Goal: Information Seeking & Learning: Find contact information

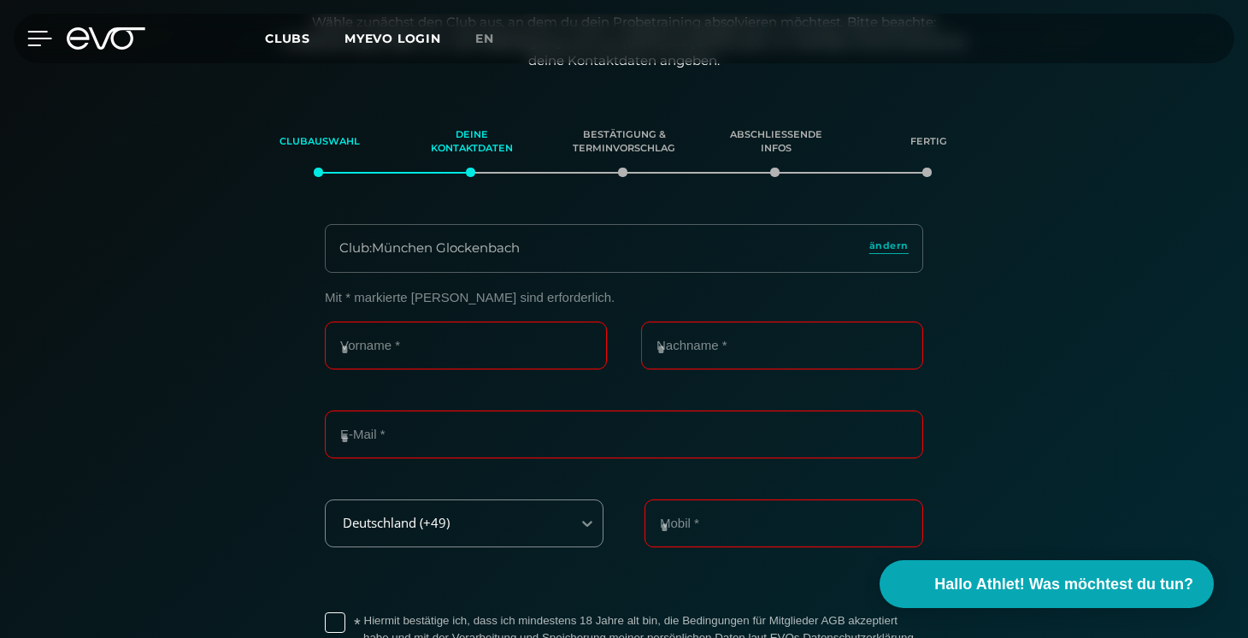
click at [39, 34] on icon at bounding box center [39, 38] width 25 height 15
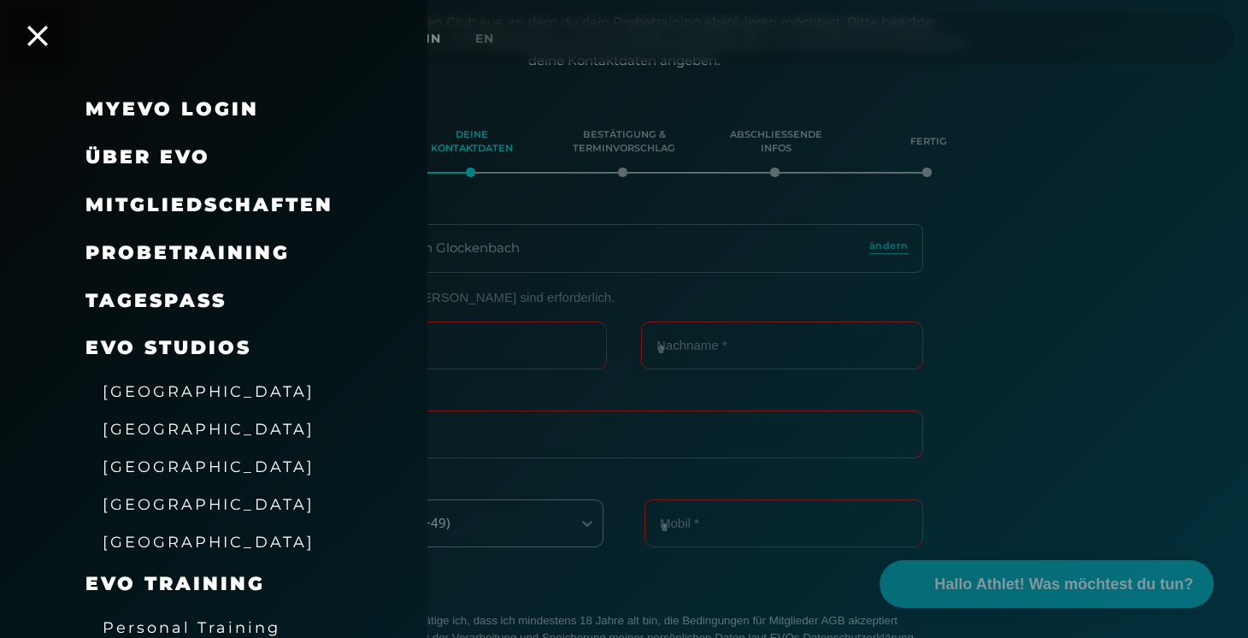
click at [461, 238] on div at bounding box center [624, 319] width 1248 height 638
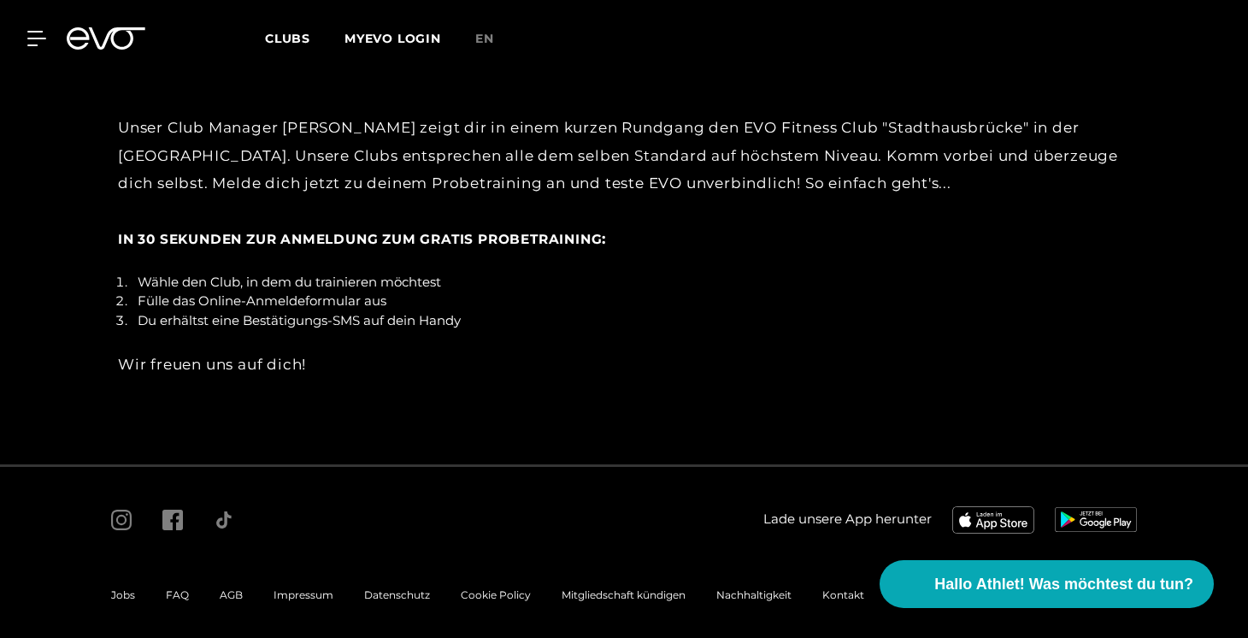
scroll to position [3205, 0]
click at [180, 589] on span "FAQ" at bounding box center [177, 595] width 23 height 13
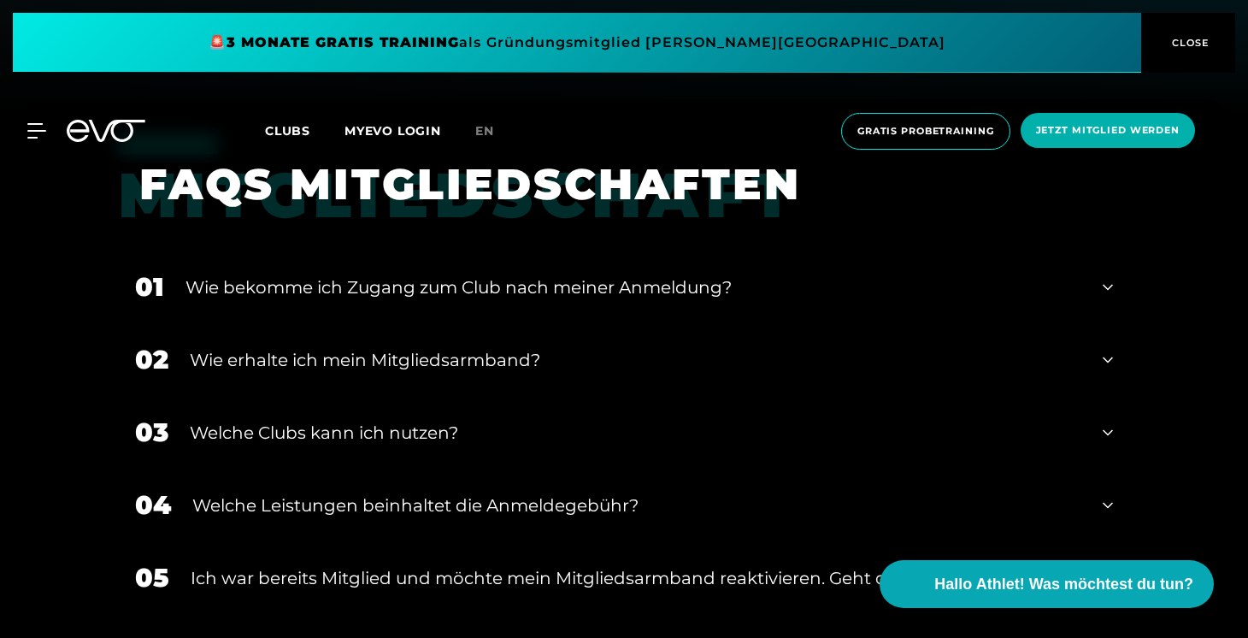
scroll to position [519, 0]
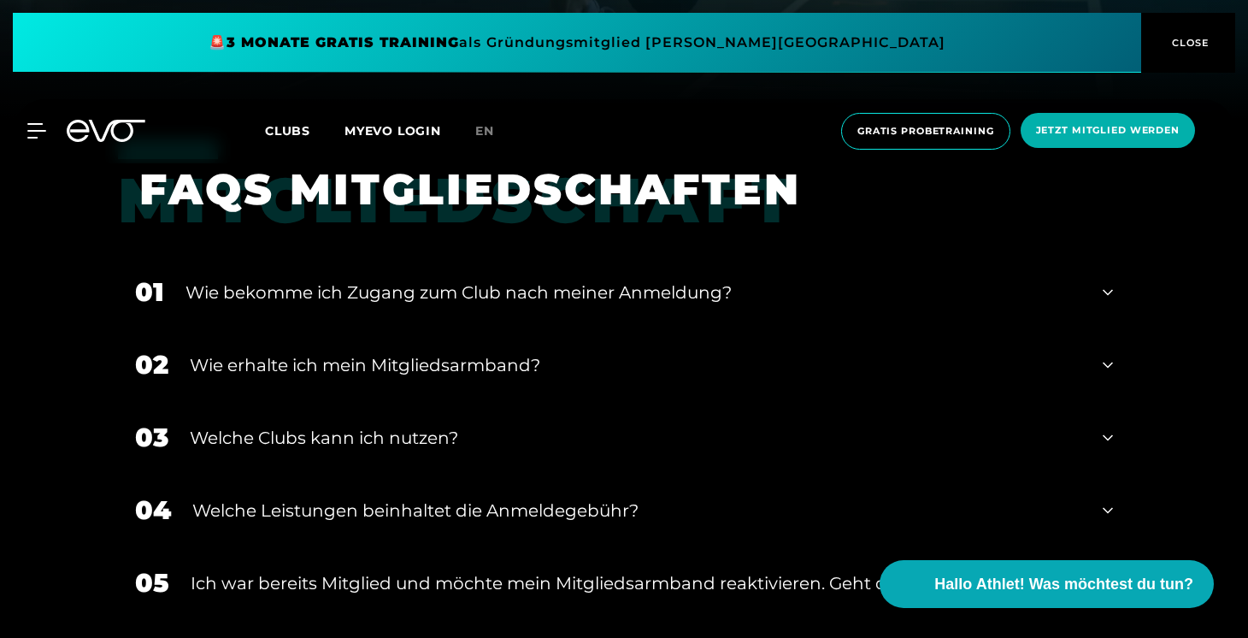
click at [475, 288] on div "Wie bekomme ich Zugang zum Club nach meiner Anmeldung?" at bounding box center [634, 293] width 896 height 26
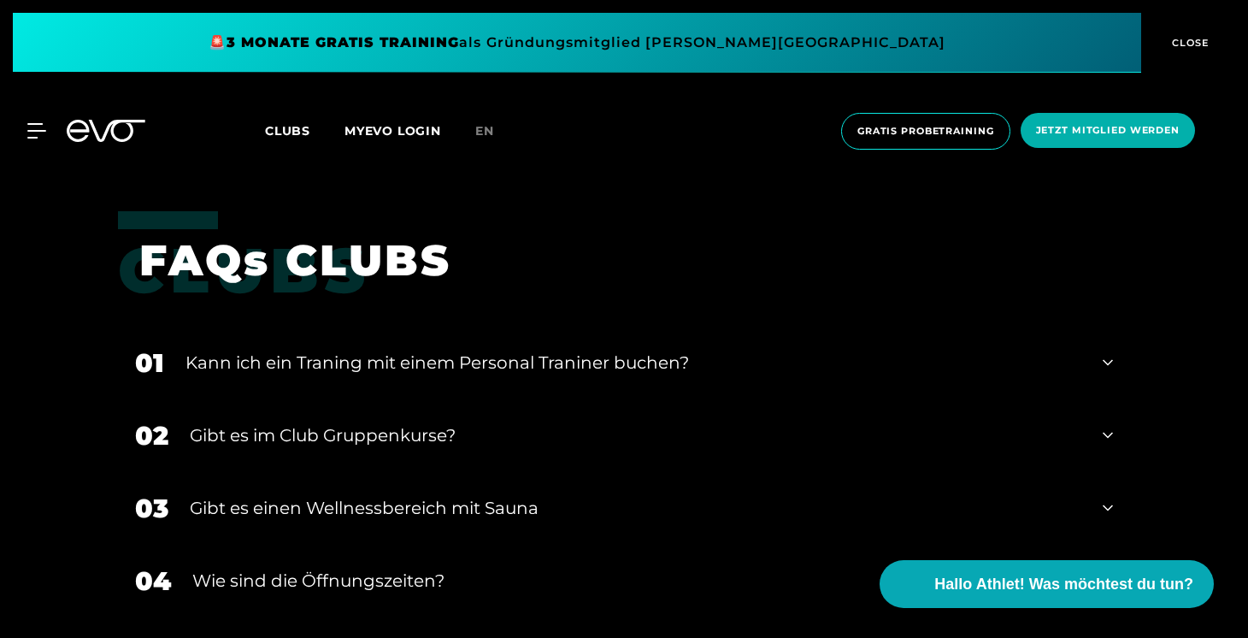
scroll to position [2479, 0]
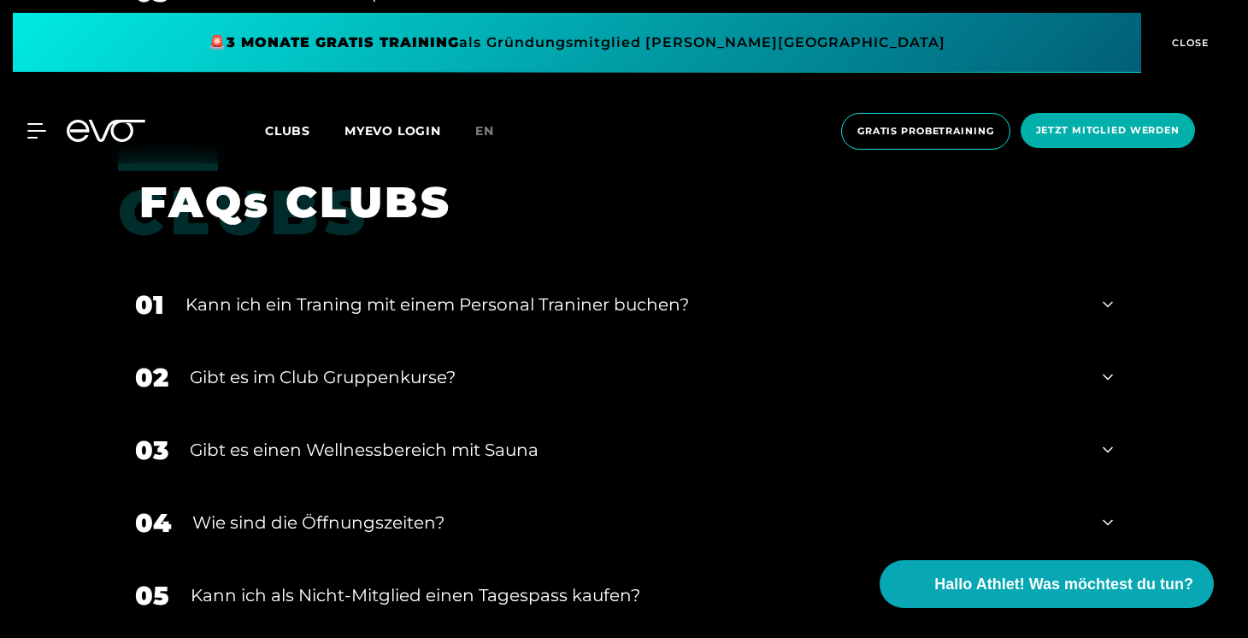
click at [593, 315] on div "Kann ich ein Traning mit einem Personal Traniner buchen?" at bounding box center [634, 305] width 896 height 26
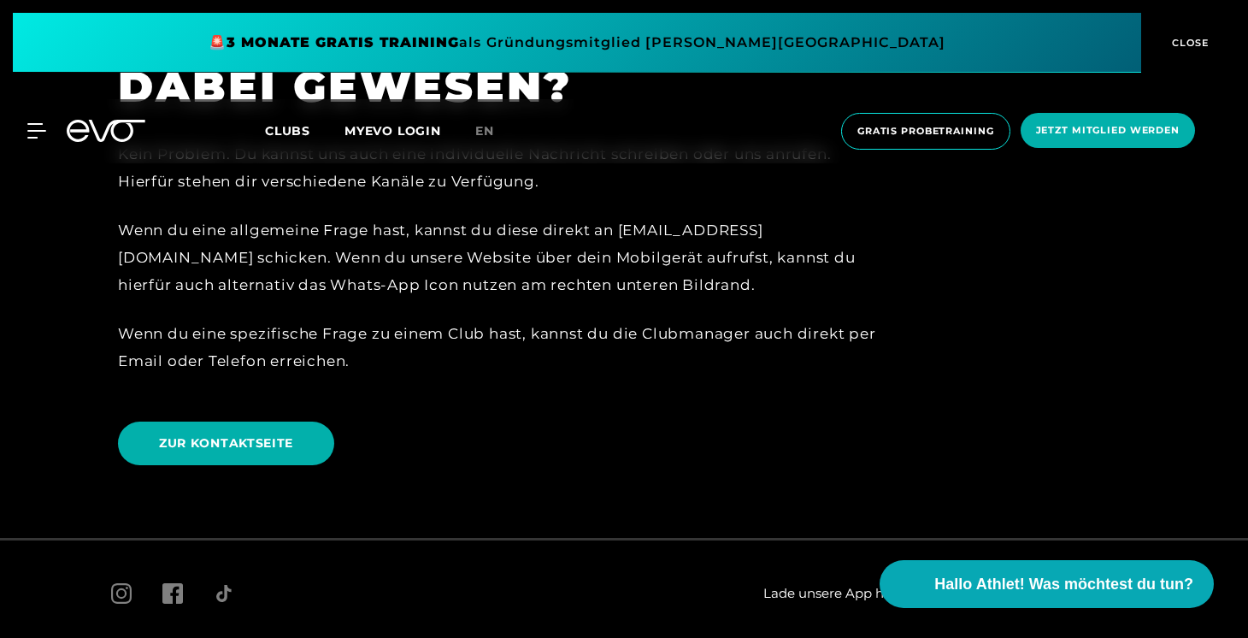
scroll to position [3918, 0]
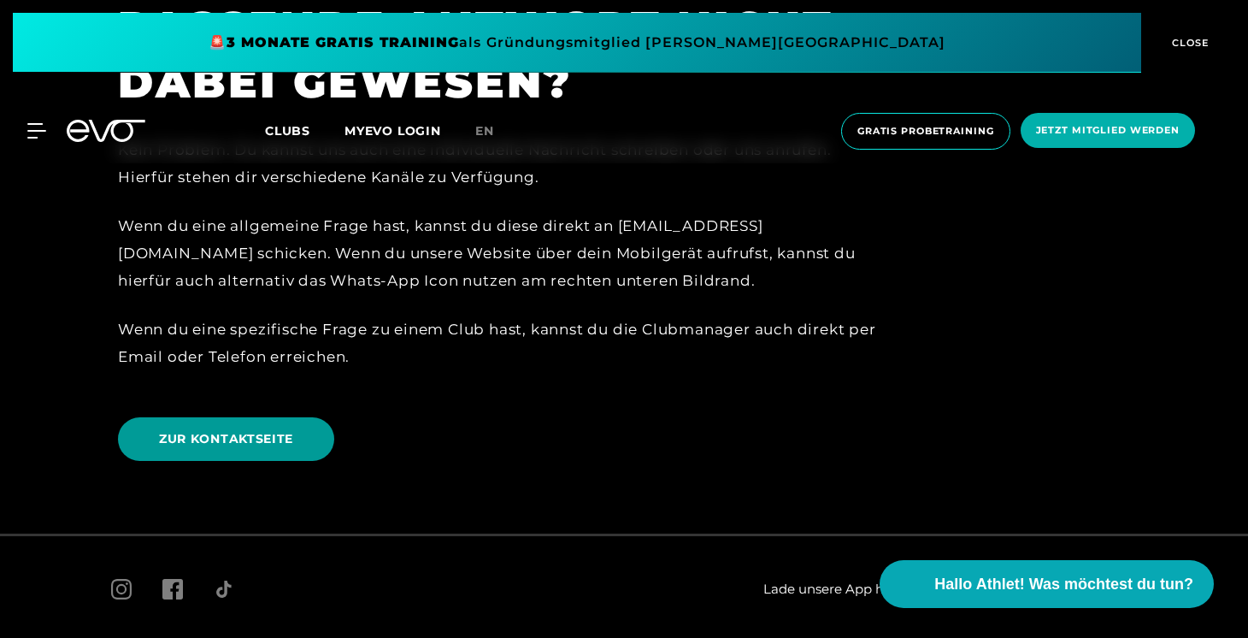
click at [326, 433] on span "ZUR KONTAKTSEITE" at bounding box center [226, 439] width 216 height 44
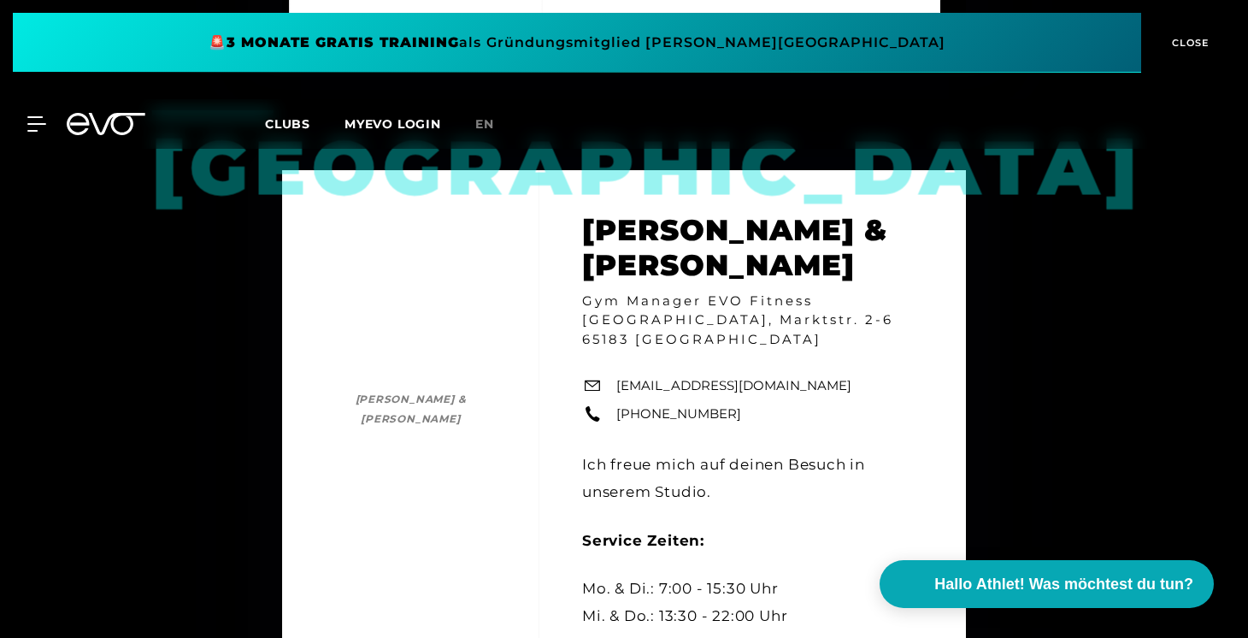
scroll to position [1166, 0]
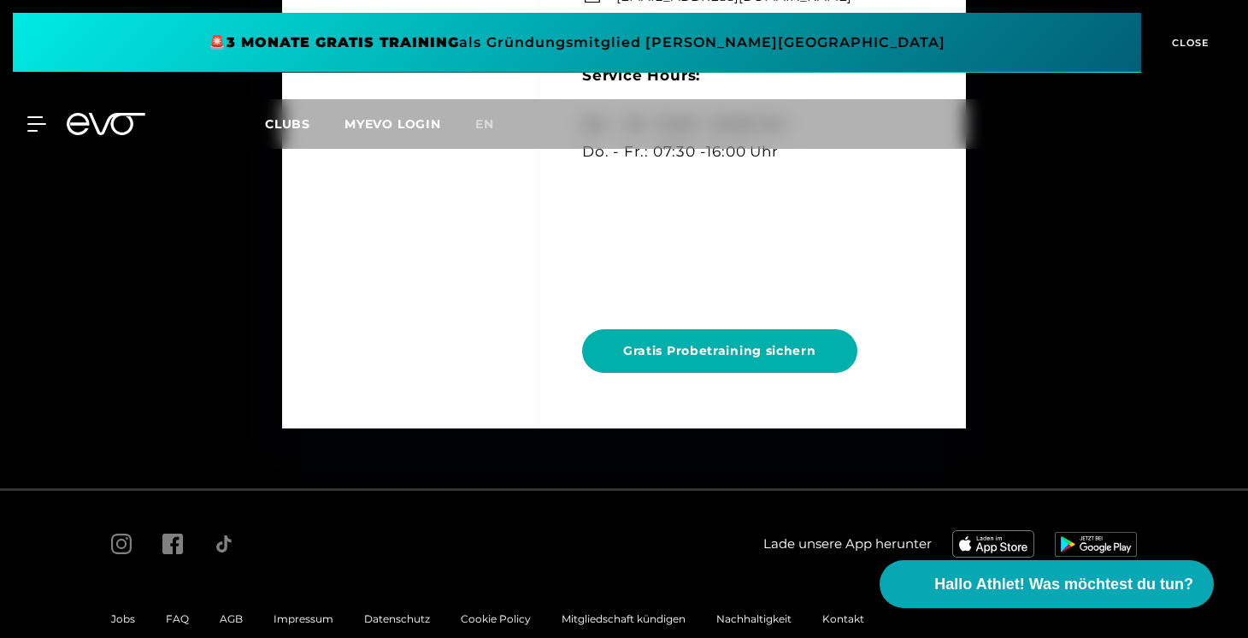
scroll to position [8316, 0]
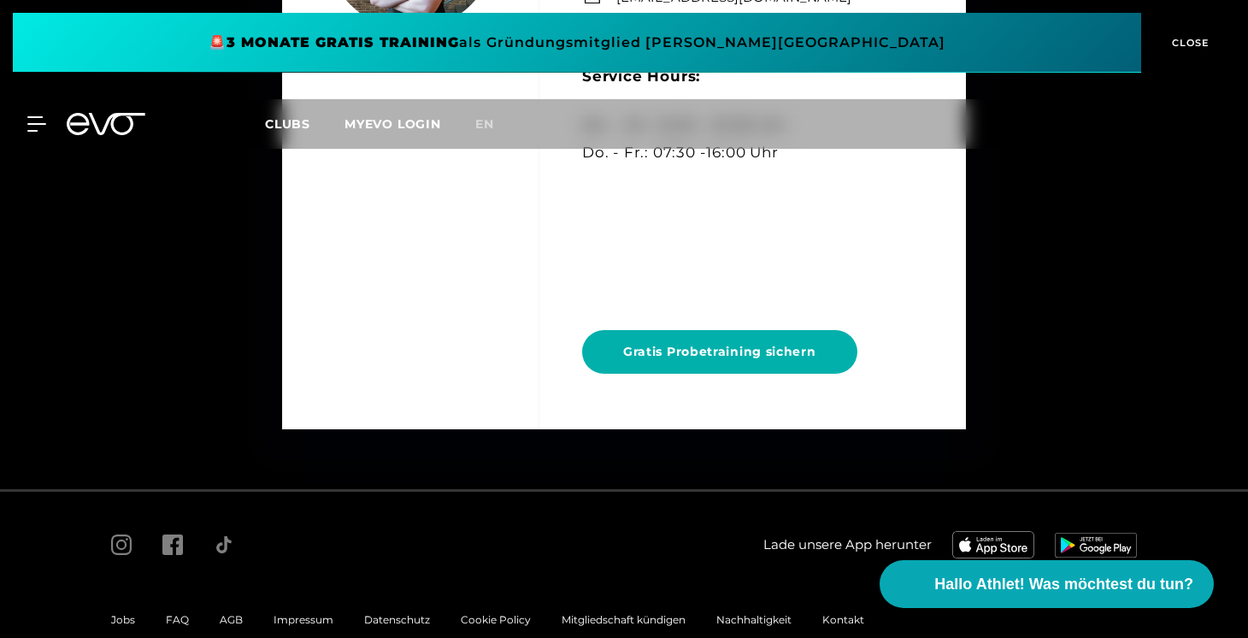
click at [846, 610] on div "Kontakt" at bounding box center [843, 620] width 73 height 21
click at [846, 613] on span "Kontakt" at bounding box center [843, 619] width 42 height 13
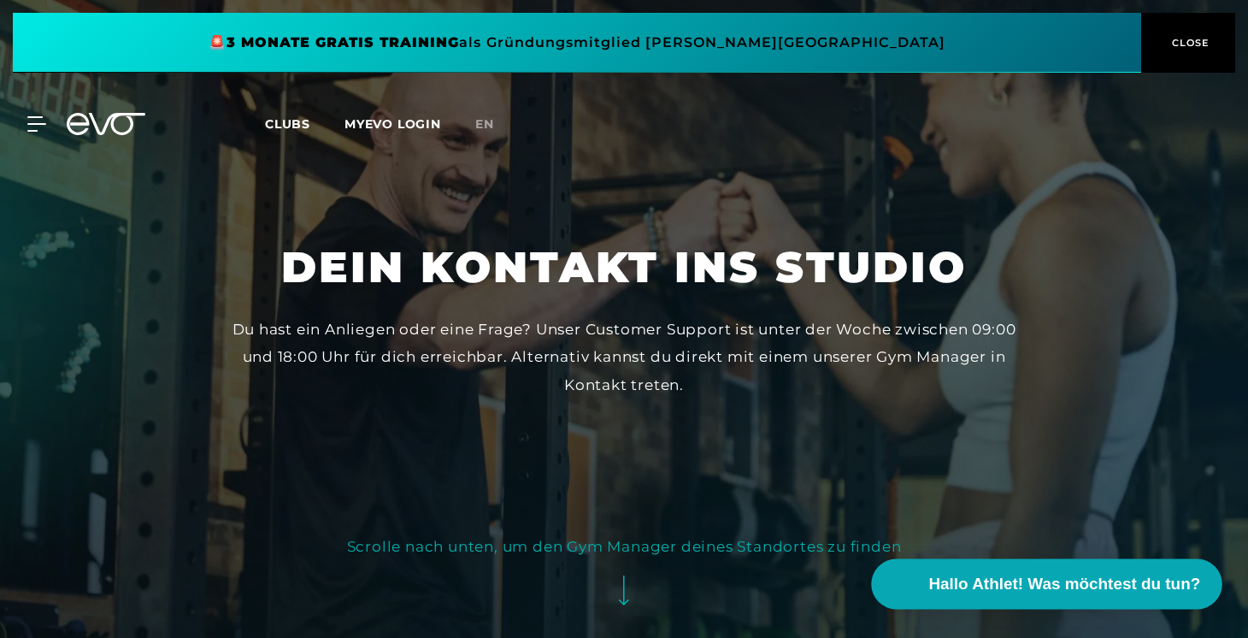
click at [913, 580] on video at bounding box center [898, 583] width 39 height 39
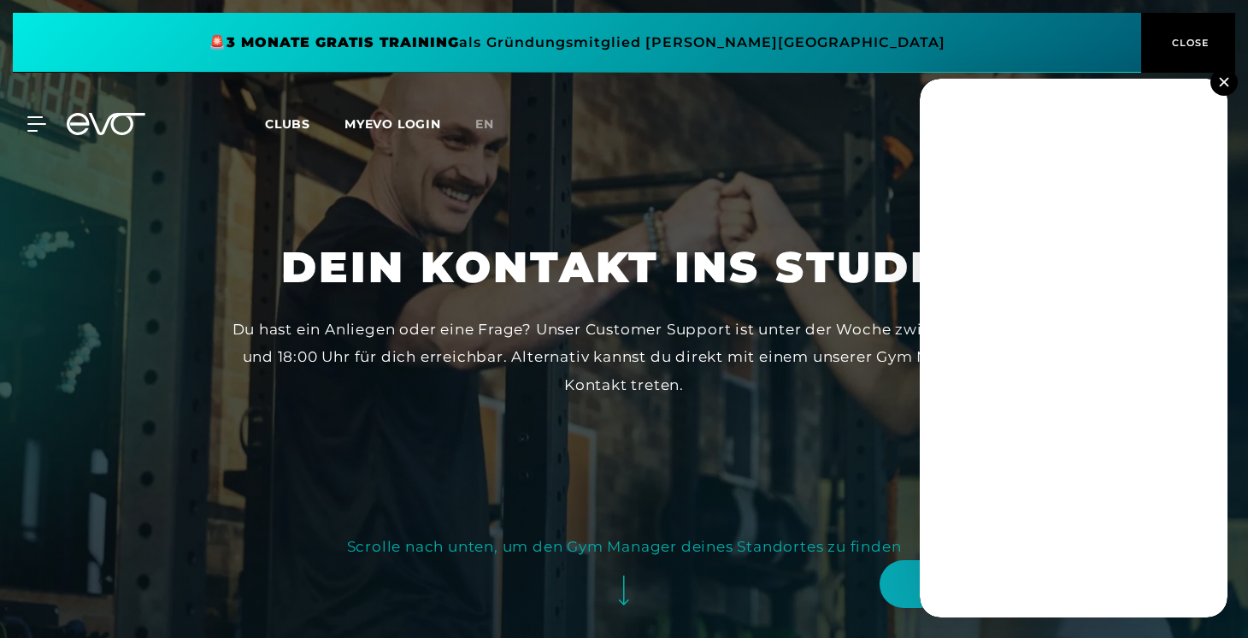
click at [1223, 83] on img at bounding box center [1223, 81] width 9 height 9
